Goal: Transaction & Acquisition: Purchase product/service

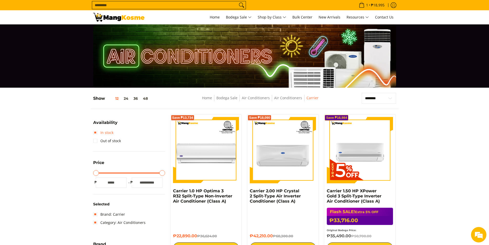
click at [96, 131] on link "In stock" at bounding box center [103, 132] width 20 height 8
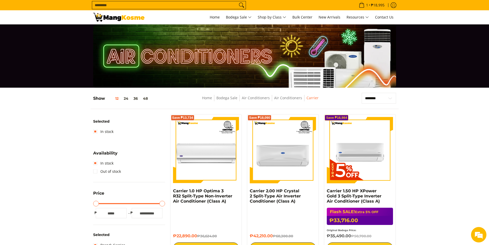
scroll to position [68, 0]
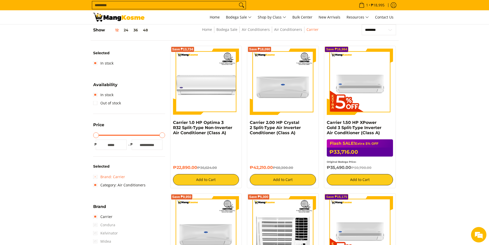
click at [96, 177] on link "Brand: Carrier" at bounding box center [109, 177] width 32 height 8
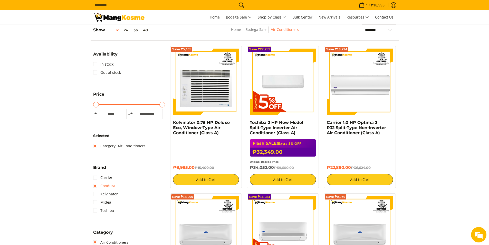
click at [96, 185] on link "Condura" at bounding box center [104, 186] width 22 height 8
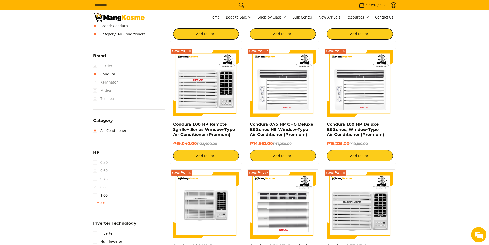
scroll to position [248, 0]
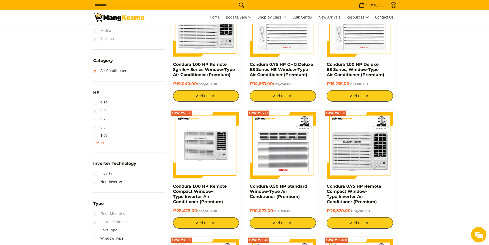
click at [201, 152] on img at bounding box center [206, 145] width 66 height 65
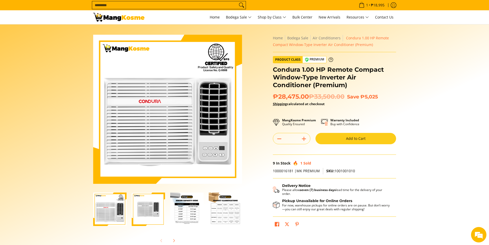
click at [186, 209] on img "Condura 1.00 HP Remote Compact Window-Type Inverter Air Conditioner (Premium)-3" at bounding box center [186, 208] width 33 height 33
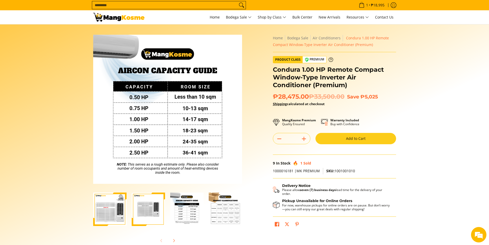
click at [228, 206] on img "Condura 1.00 HP Remote Compact Window-Type Inverter Air Conditioner (Premium)-4" at bounding box center [225, 208] width 33 height 33
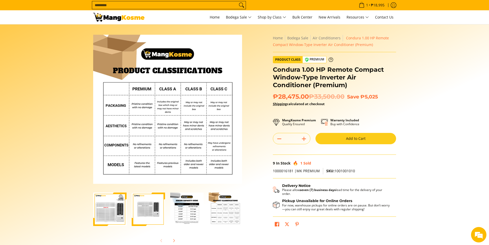
click at [189, 209] on img "Condura 1.00 HP Remote Compact Window-Type Inverter Air Conditioner (Premium)-3" at bounding box center [186, 208] width 33 height 33
